Goal: Task Accomplishment & Management: Manage account settings

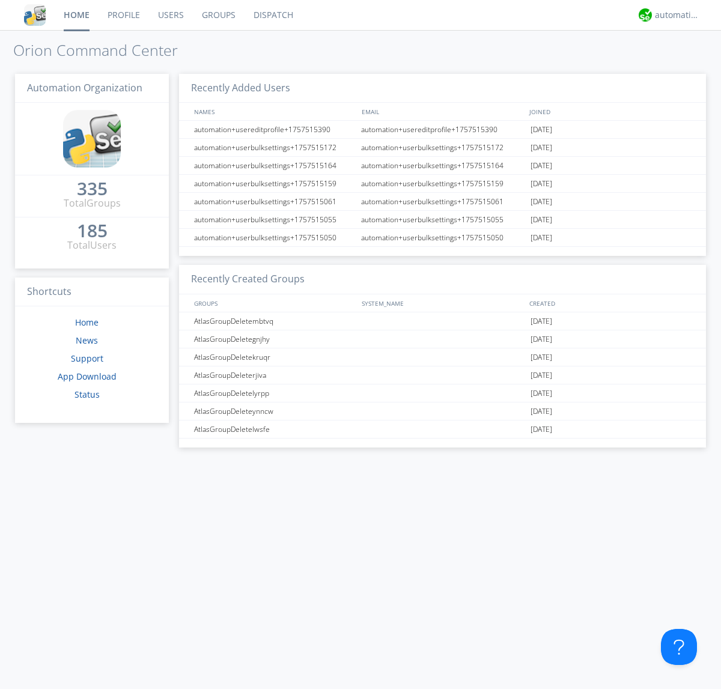
click at [218, 15] on link "Groups" at bounding box center [219, 15] width 52 height 30
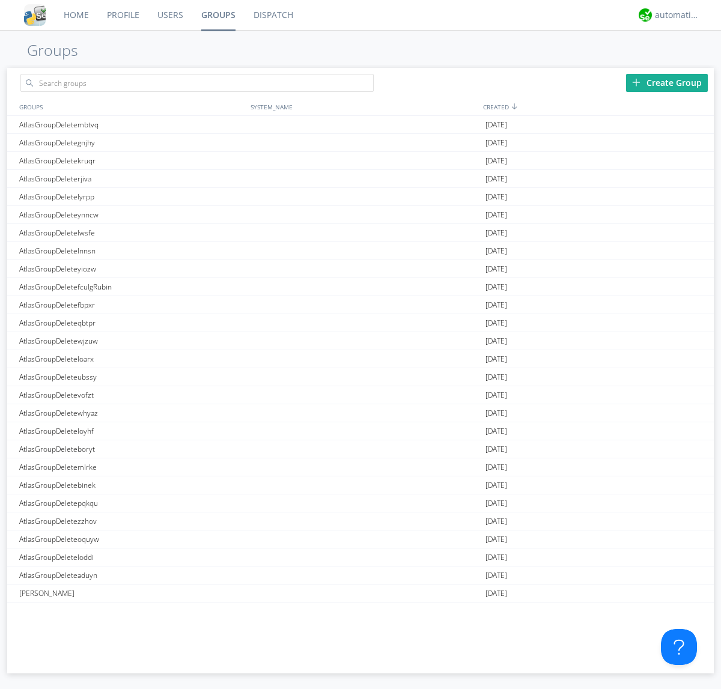
click at [667, 82] on div "Create Group" at bounding box center [667, 83] width 82 height 18
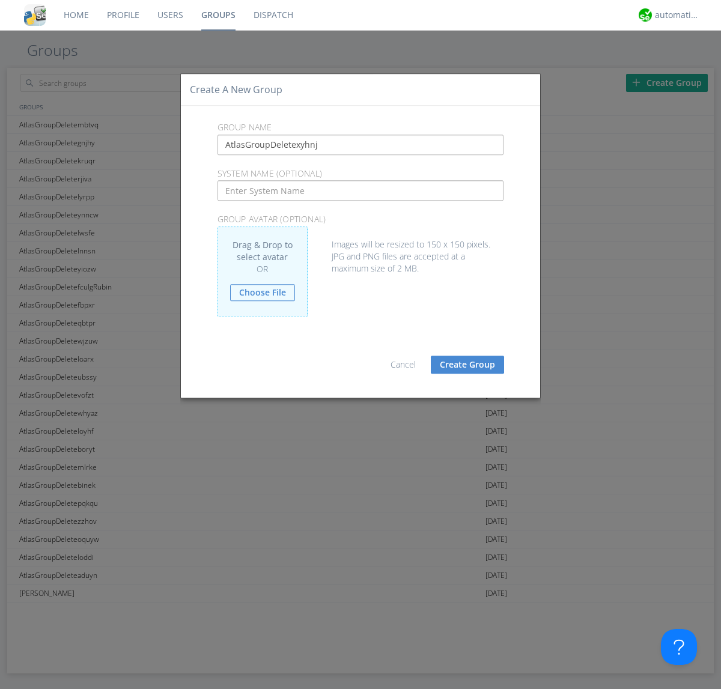
type input "AtlasGroupDeletexyhnj"
click at [467, 364] on button "Create Group" at bounding box center [467, 365] width 73 height 18
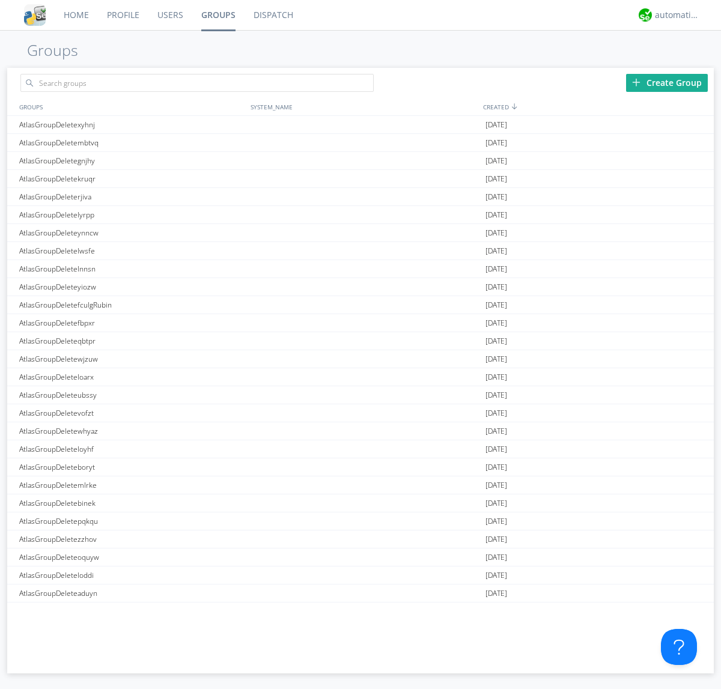
click at [218, 15] on link "Groups" at bounding box center [218, 15] width 52 height 30
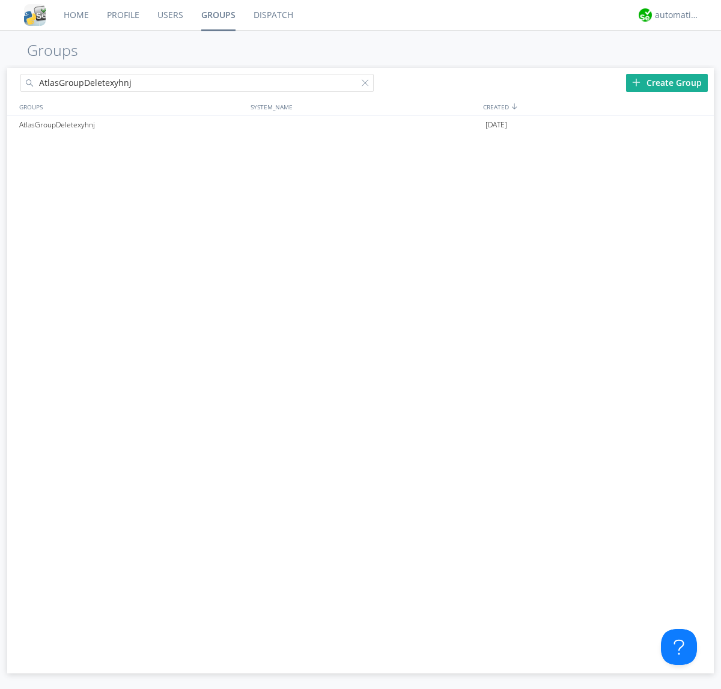
type input "AtlasGroupDeletexyhnj"
click at [368, 85] on div at bounding box center [368, 85] width 12 height 12
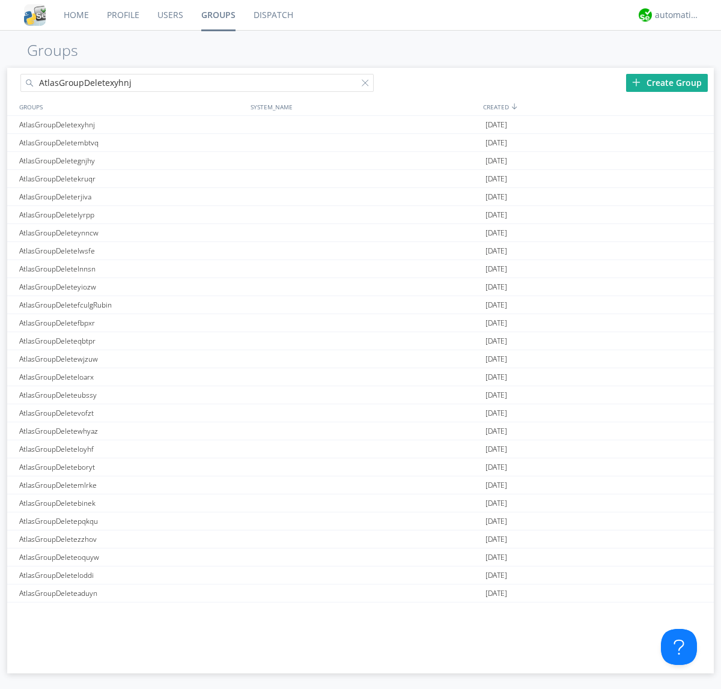
type input "AtlasGroupDeletexyhnj"
click at [132, 124] on div "AtlasGroupDeletexyhnj" at bounding box center [131, 124] width 231 height 17
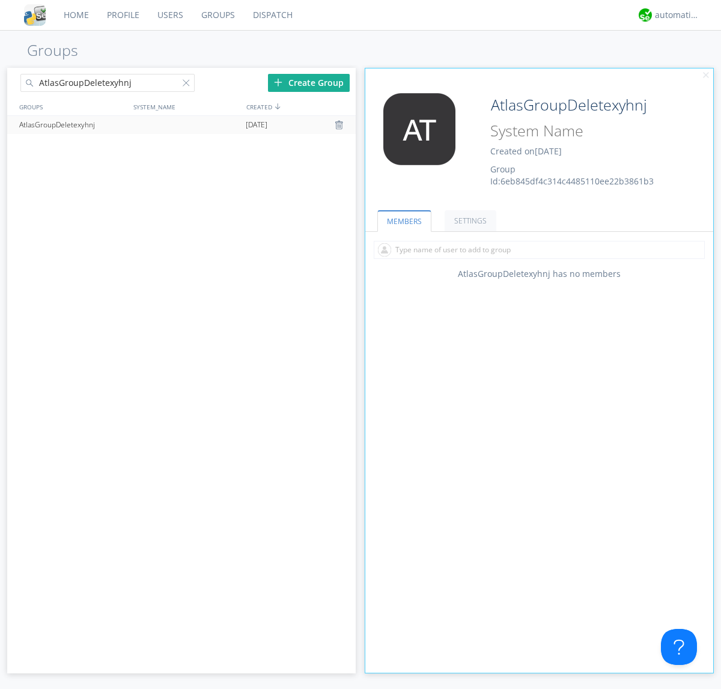
click at [539, 144] on div "AtlasGroupDeletexyhnj Created on [DATE] Group Id: 6eb845df4c314c4485110ee22b386…" at bounding box center [568, 140] width 174 height 94
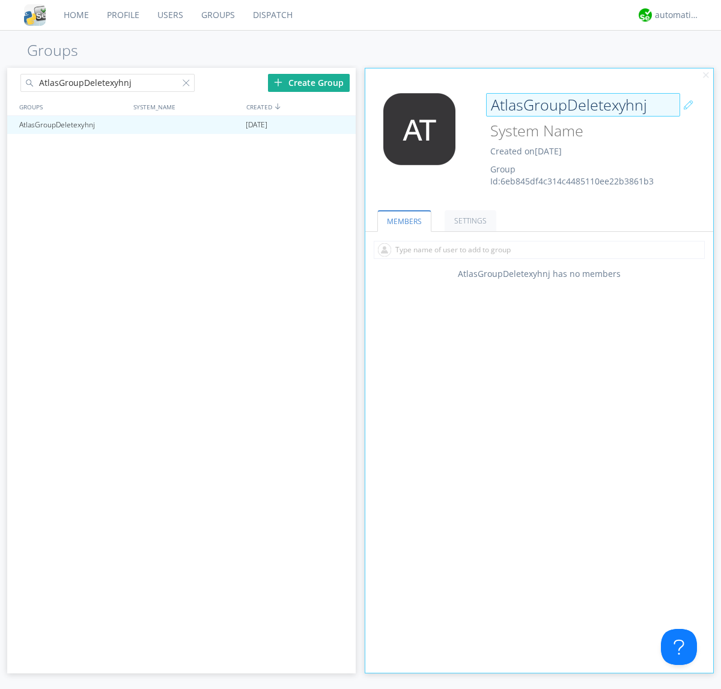
click at [583, 105] on input "AtlasGroupDeletexyhnj" at bounding box center [583, 105] width 194 height 24
type input "[PERSON_NAME]"
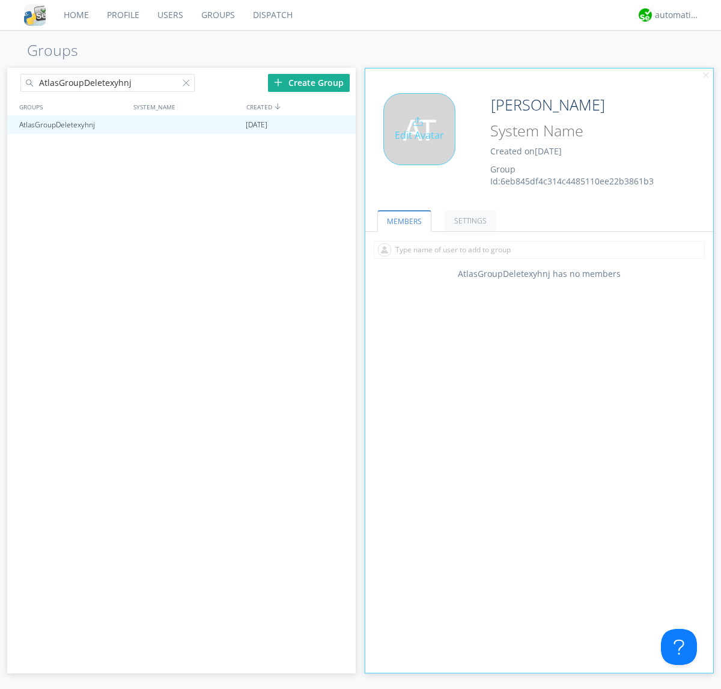
click at [423, 144] on div "Edit Avatar" at bounding box center [419, 129] width 72 height 72
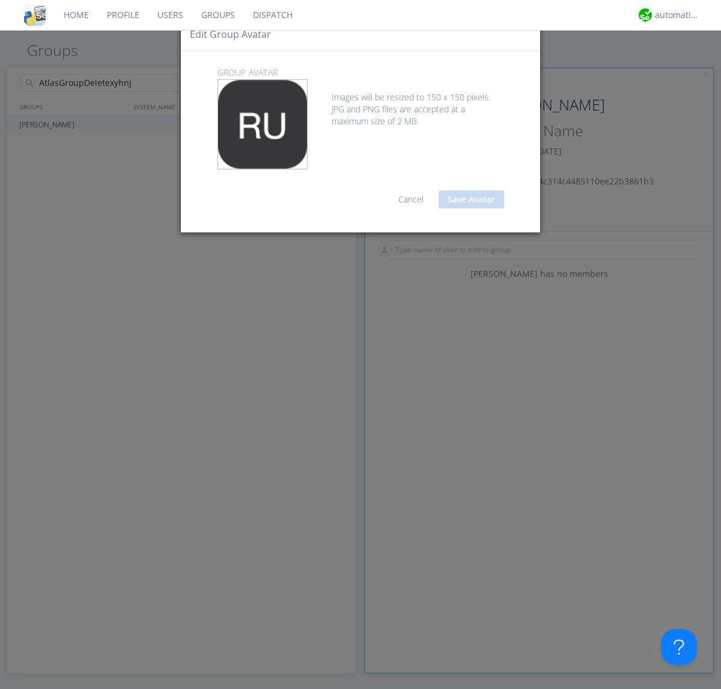
type input "C:\fakepath\selenium.png"
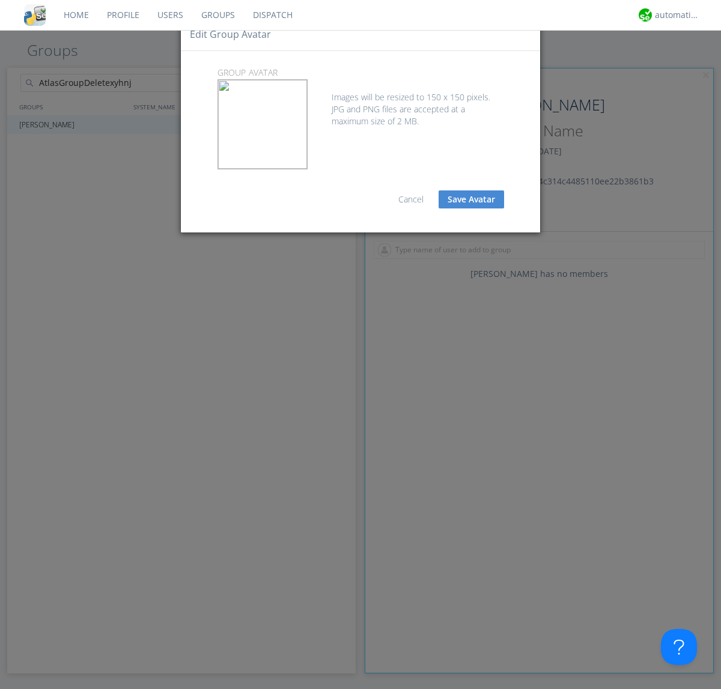
click at [471, 199] on button "Save Avatar" at bounding box center [471, 199] width 65 height 18
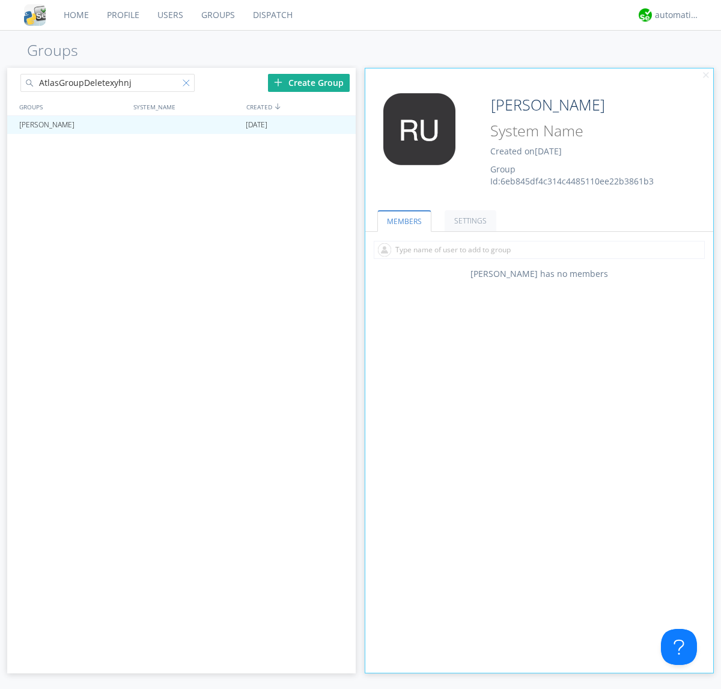
click at [188, 85] on div at bounding box center [189, 85] width 12 height 12
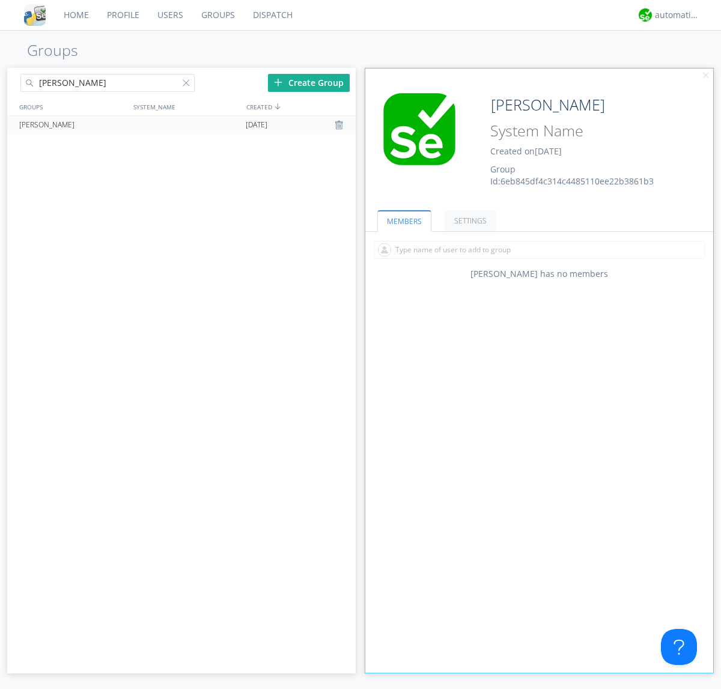
type input "[PERSON_NAME]"
click at [340, 125] on div at bounding box center [341, 125] width 12 height 10
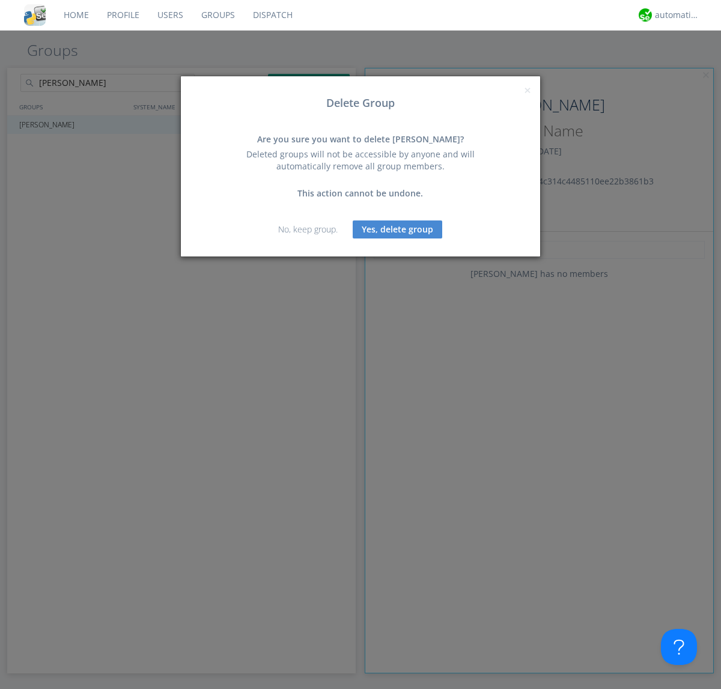
click at [398, 229] on button "Yes, delete group" at bounding box center [398, 230] width 90 height 18
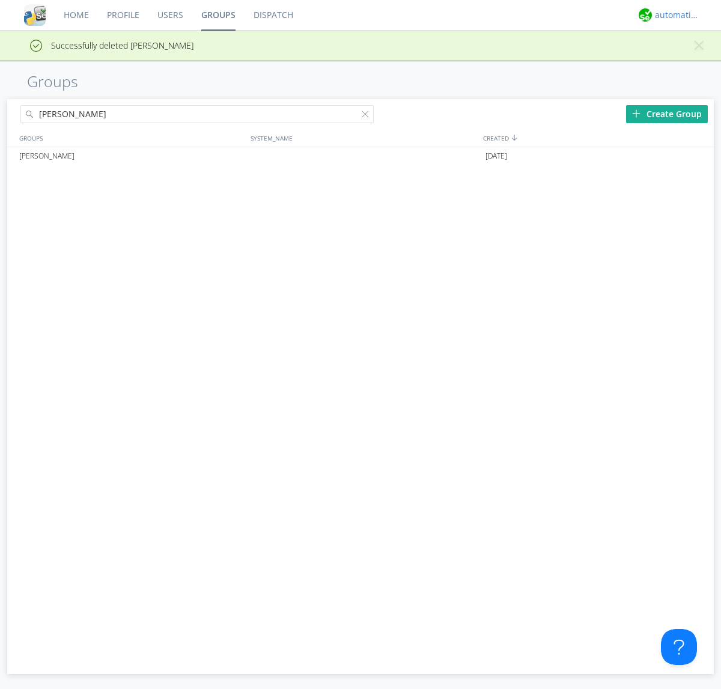
click at [674, 15] on div "automation+atlas" at bounding box center [677, 15] width 45 height 12
click at [683, 63] on div "Log Out" at bounding box center [684, 64] width 62 height 22
